Goal: Information Seeking & Learning: Learn about a topic

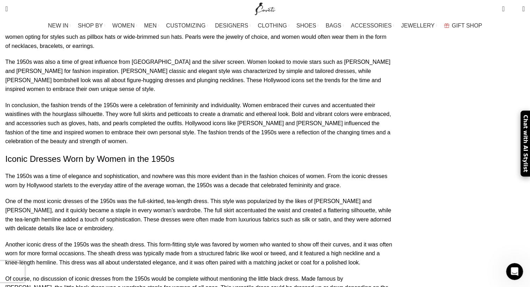
scroll to position [837, 0]
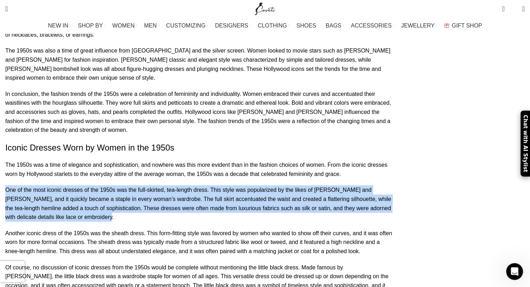
drag, startPoint x: 188, startPoint y: 101, endPoint x: 51, endPoint y: 80, distance: 138.4
copy p "One of the most iconic dresses of the 1950s was the full-skirted, tea-length dr…"
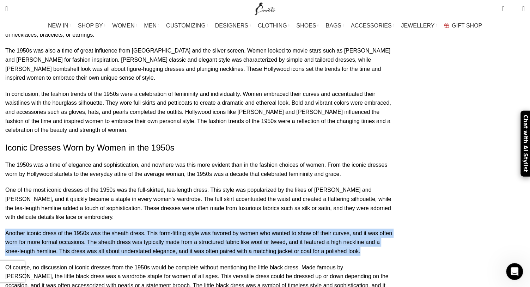
drag, startPoint x: 55, startPoint y: 115, endPoint x: 96, endPoint y: 138, distance: 46.9
copy p "Another iconic dress of the 1950s was the sheath dress. This form-fitting style…"
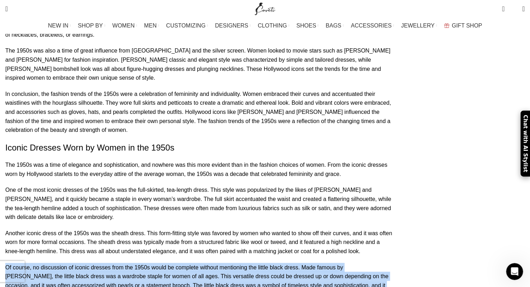
drag, startPoint x: 135, startPoint y: 173, endPoint x: 54, endPoint y: 153, distance: 83.7
copy p "Of course, no discussion of iconic dresses from the 1950s would be complete wit…"
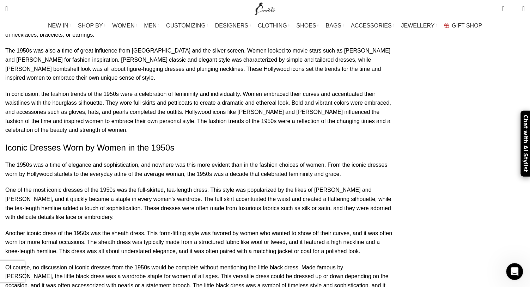
drag, startPoint x: 89, startPoint y: 216, endPoint x: 51, endPoint y: 194, distance: 43.6
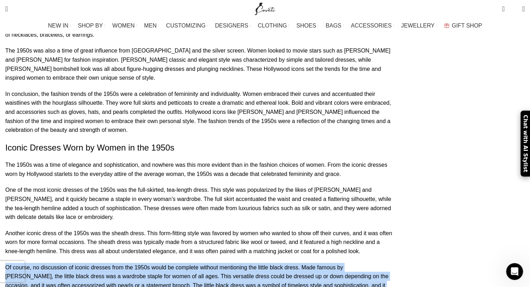
drag, startPoint x: 156, startPoint y: 177, endPoint x: 59, endPoint y: 155, distance: 100.2
copy p "Of course, no discussion of iconic dresses from the 1950s would be complete wit…"
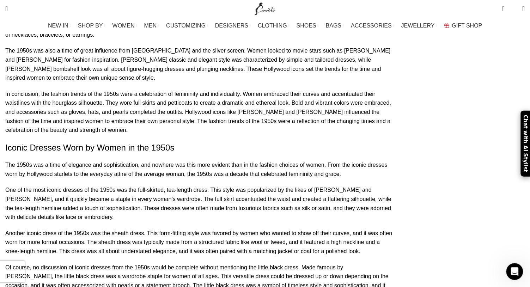
drag, startPoint x: 88, startPoint y: 217, endPoint x: 54, endPoint y: 190, distance: 42.7
copy p "In addition to these iconic dresses, women in the 1950s also embraced the trend…"
